Goal: Transaction & Acquisition: Purchase product/service

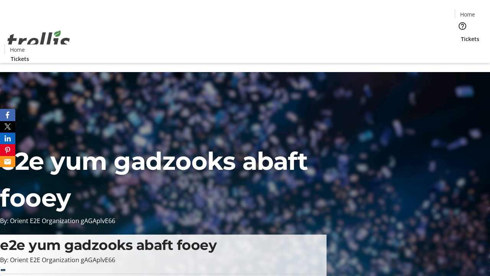
click at [461, 35] on span "Tickets" at bounding box center [470, 39] width 18 height 8
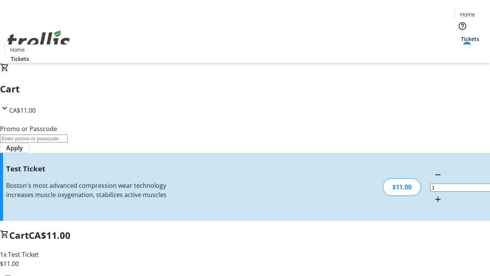
type input "UNLOCK"
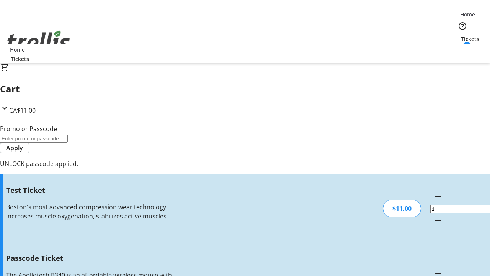
type input "5"
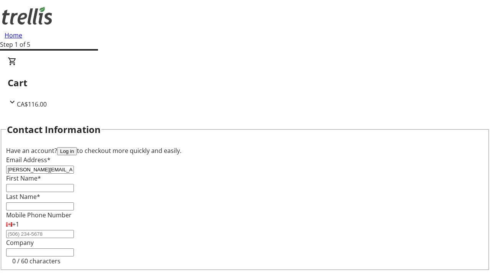
type input "[PERSON_NAME][EMAIL_ADDRESS][DOMAIN_NAME]"
type input "[PERSON_NAME]"
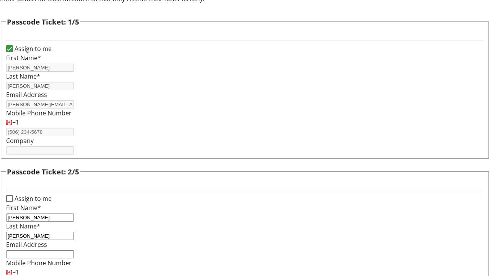
type input "[PERSON_NAME]"
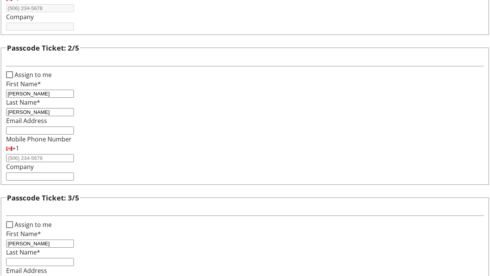
type input "[PERSON_NAME]"
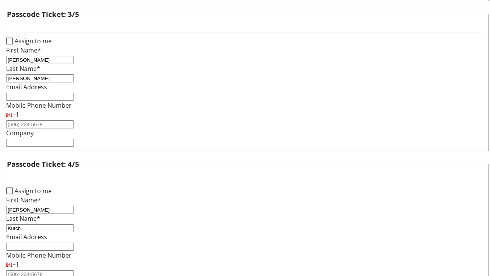
scroll to position [745, 0]
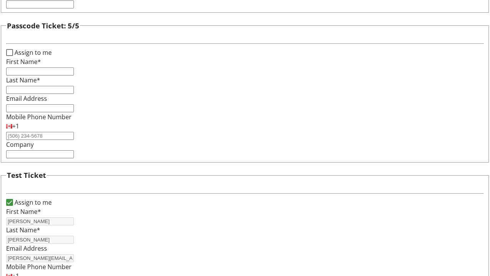
type input "Kutch"
click at [13, 56] on input "Assign to me" at bounding box center [9, 52] width 7 height 7
checkbox input "true"
type input "[PERSON_NAME]"
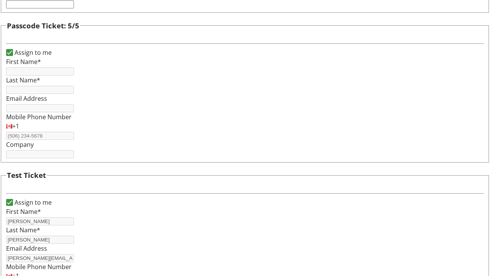
type input "[PERSON_NAME]"
type input "[PERSON_NAME][EMAIL_ADDRESS][DOMAIN_NAME]"
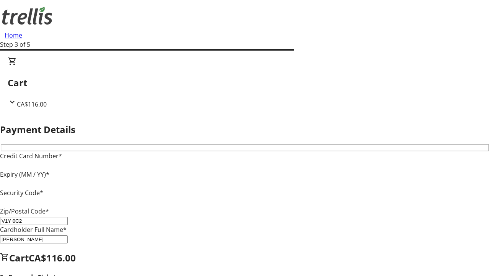
type input "V1Y 0C2"
